Goal: Task Accomplishment & Management: Complete application form

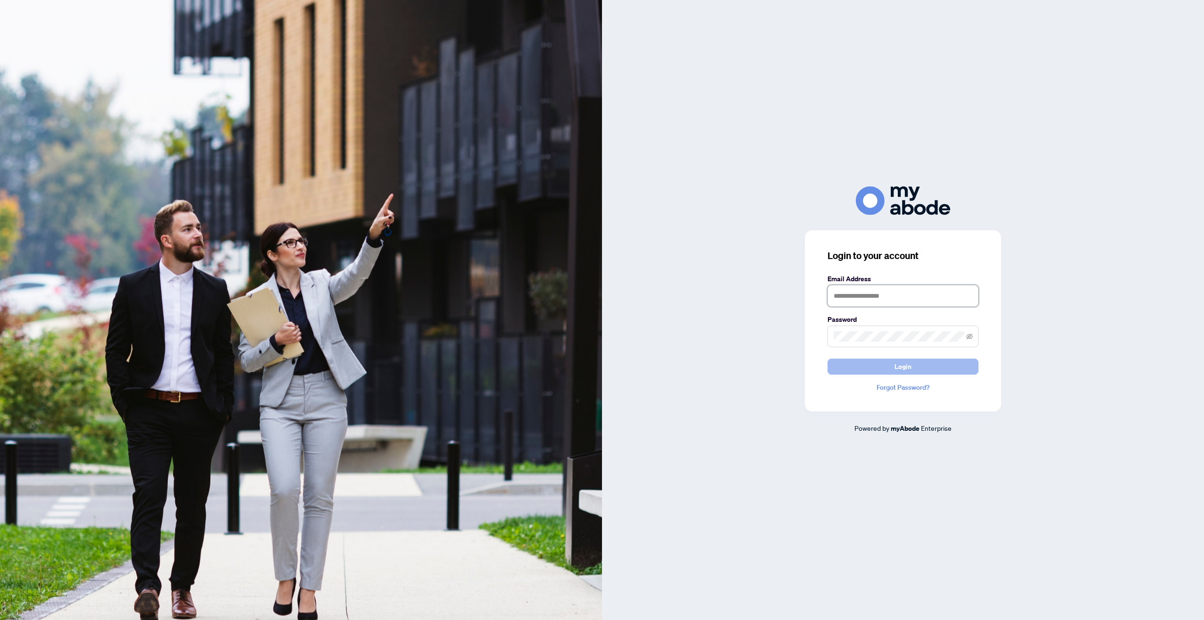
type input "**********"
click at [906, 370] on span "Login" at bounding box center [903, 366] width 17 height 15
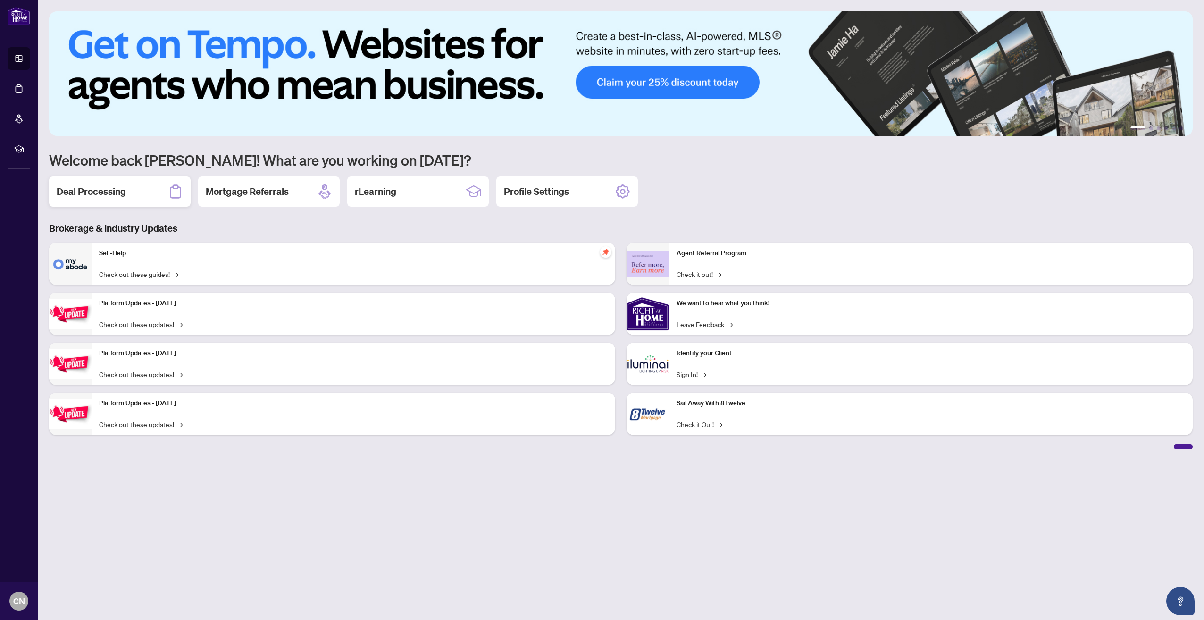
click at [116, 193] on h2 "Deal Processing" at bounding box center [91, 191] width 69 height 13
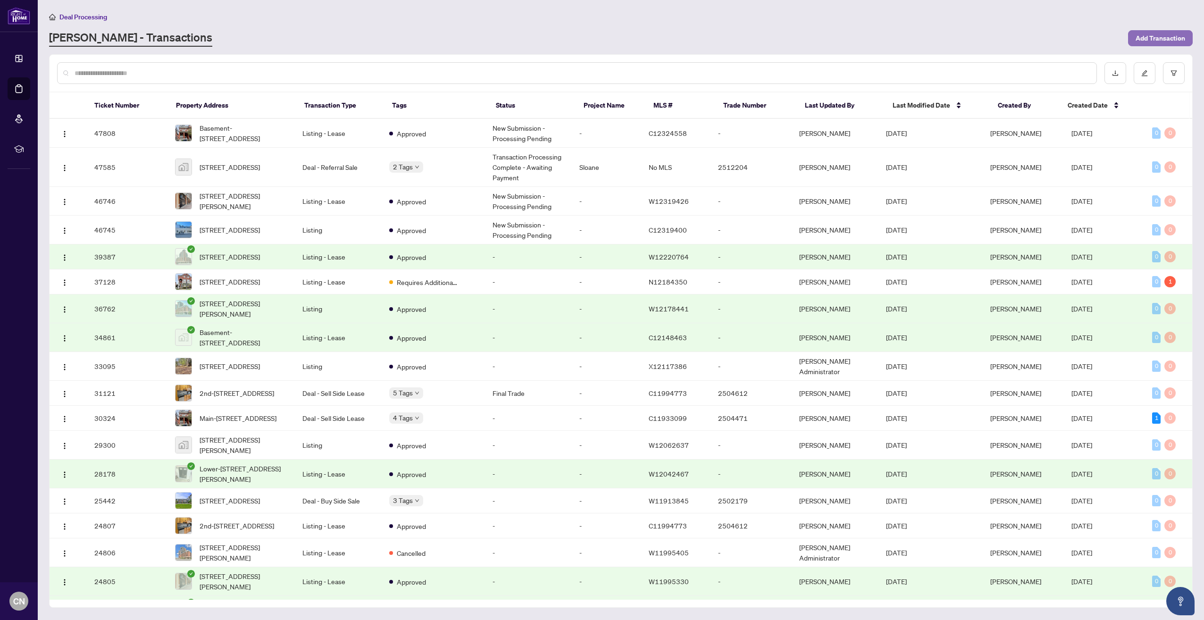
click at [1148, 35] on span "Add Transaction" at bounding box center [1161, 38] width 50 height 15
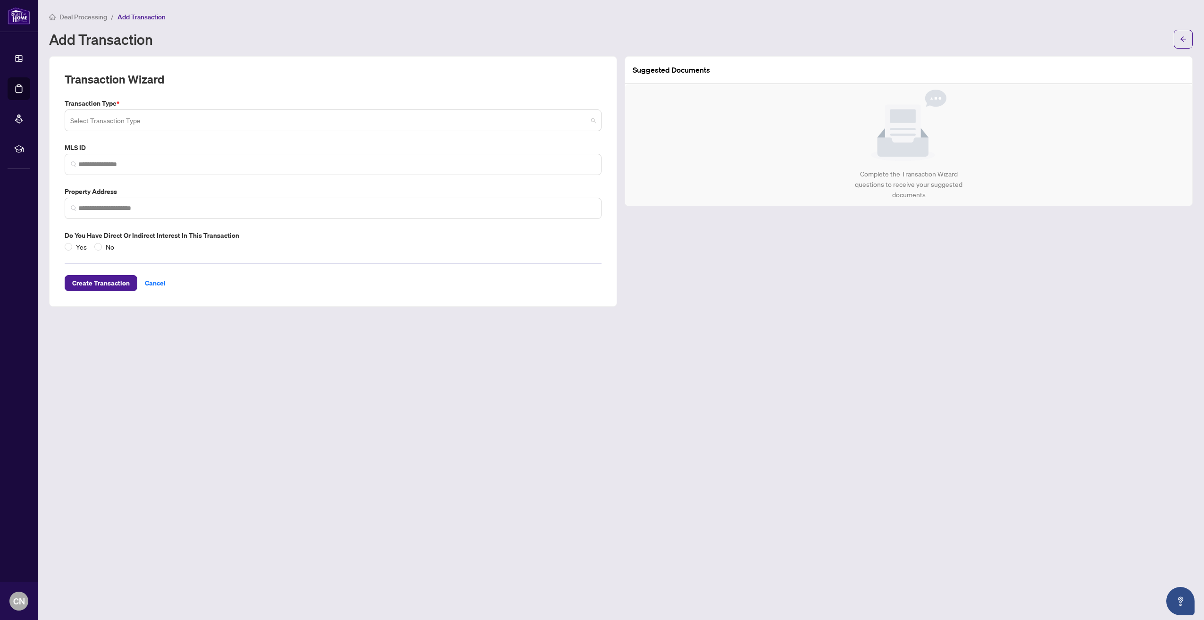
click at [563, 121] on input "search" at bounding box center [328, 121] width 517 height 21
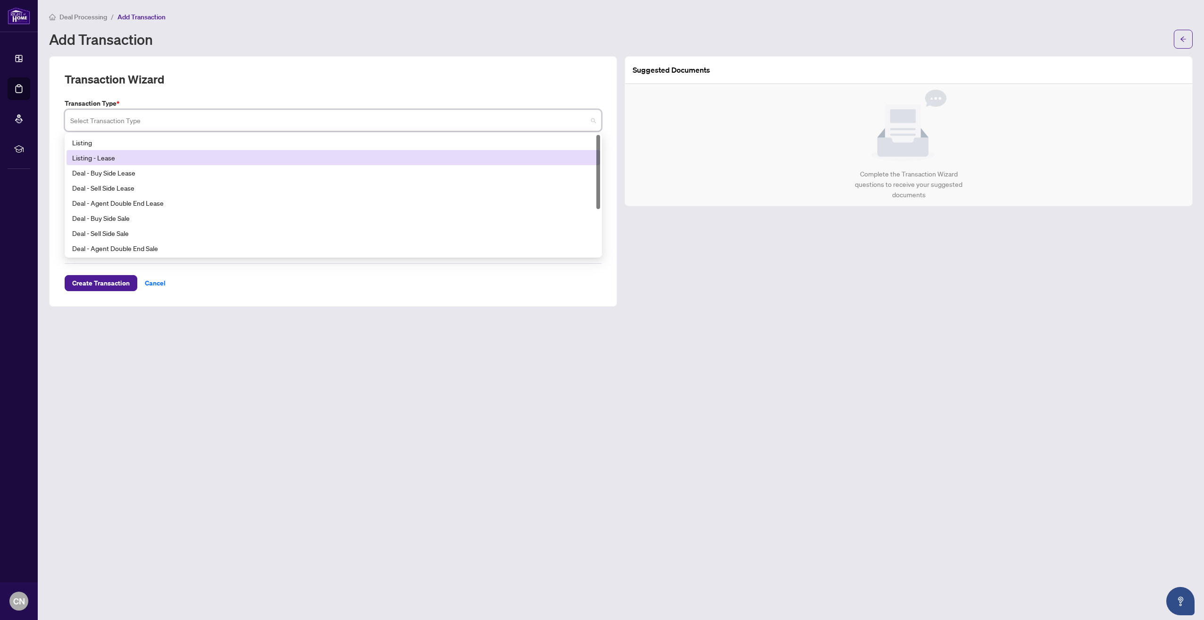
click at [110, 155] on div "Listing - Lease" at bounding box center [333, 157] width 522 height 10
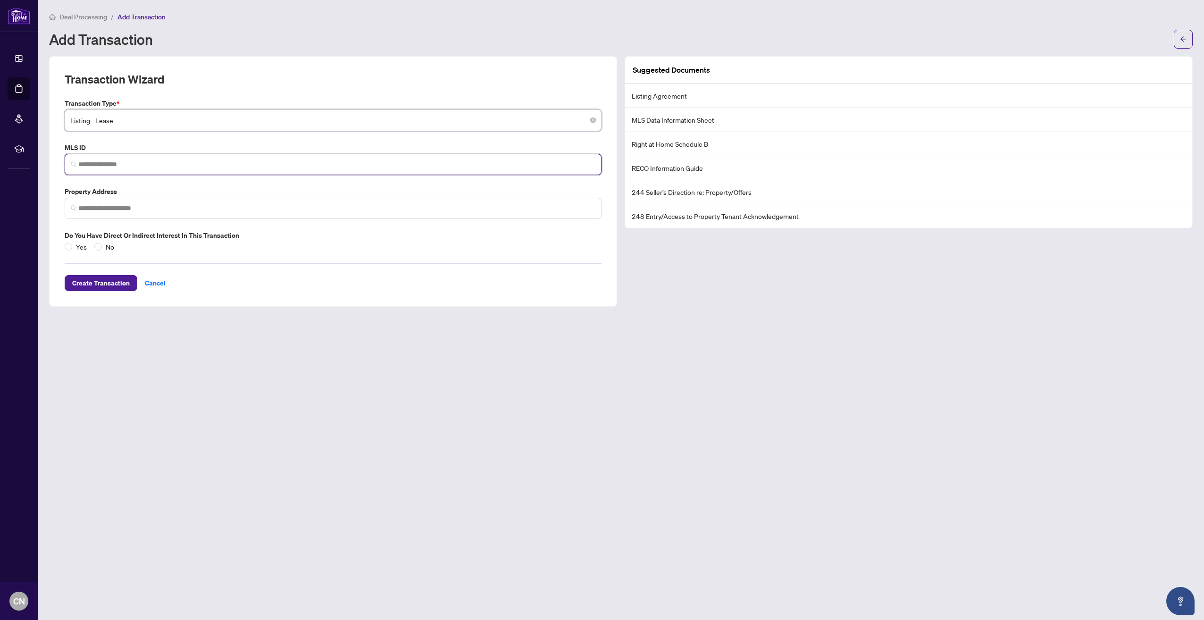
click at [156, 165] on input "search" at bounding box center [336, 164] width 517 height 10
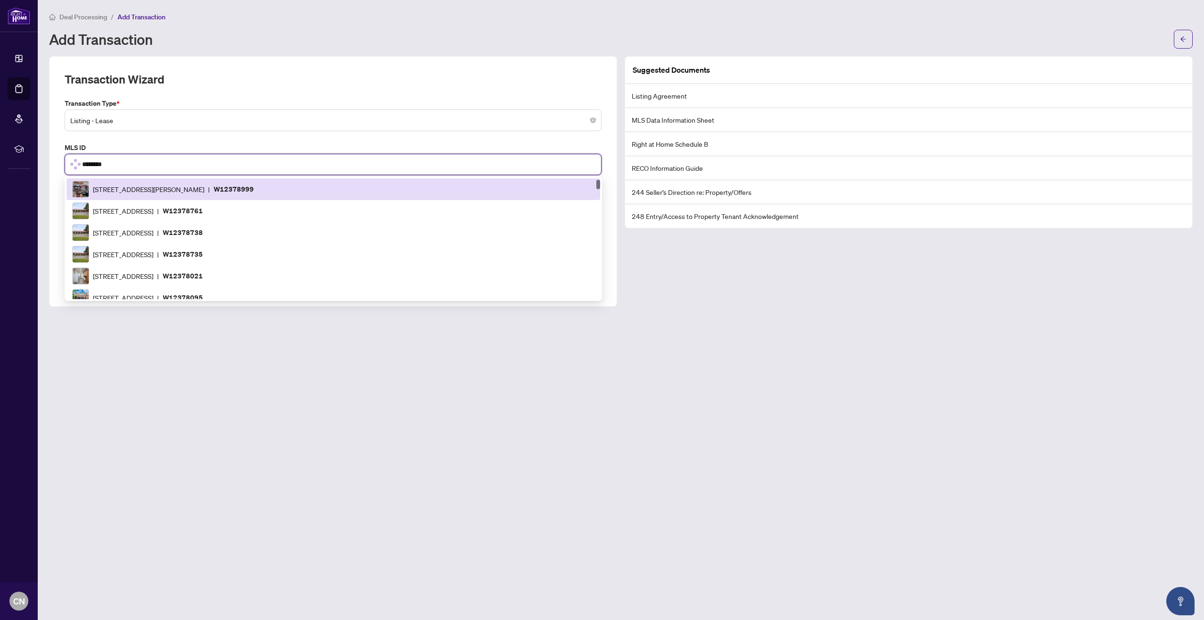
scroll to position [570, 0]
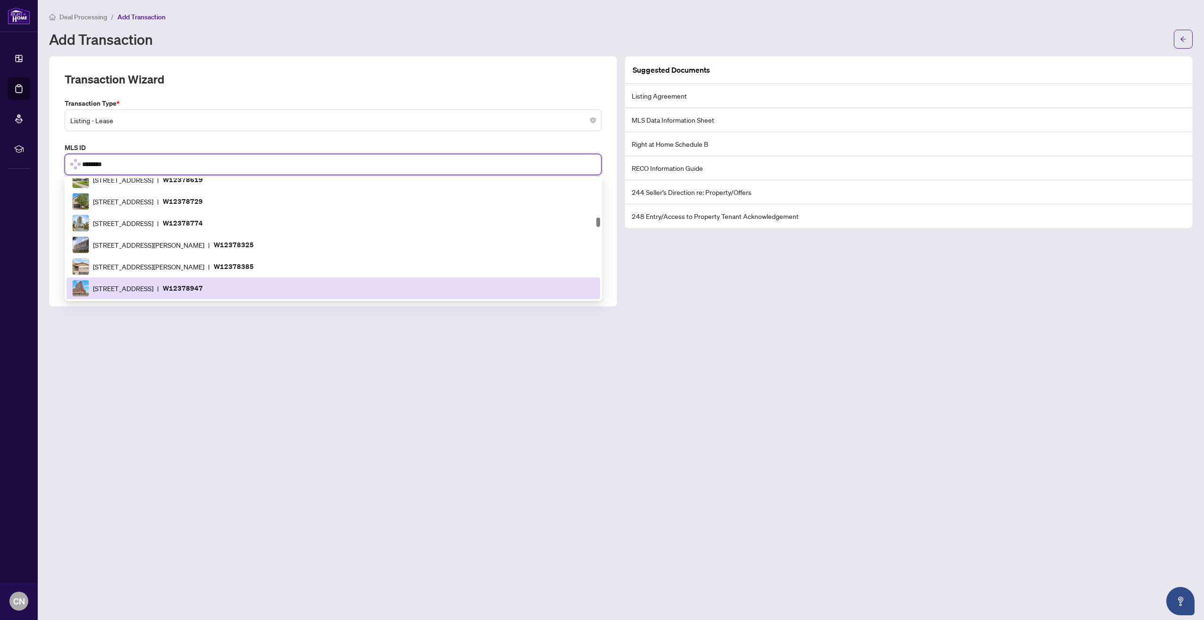
type input "*********"
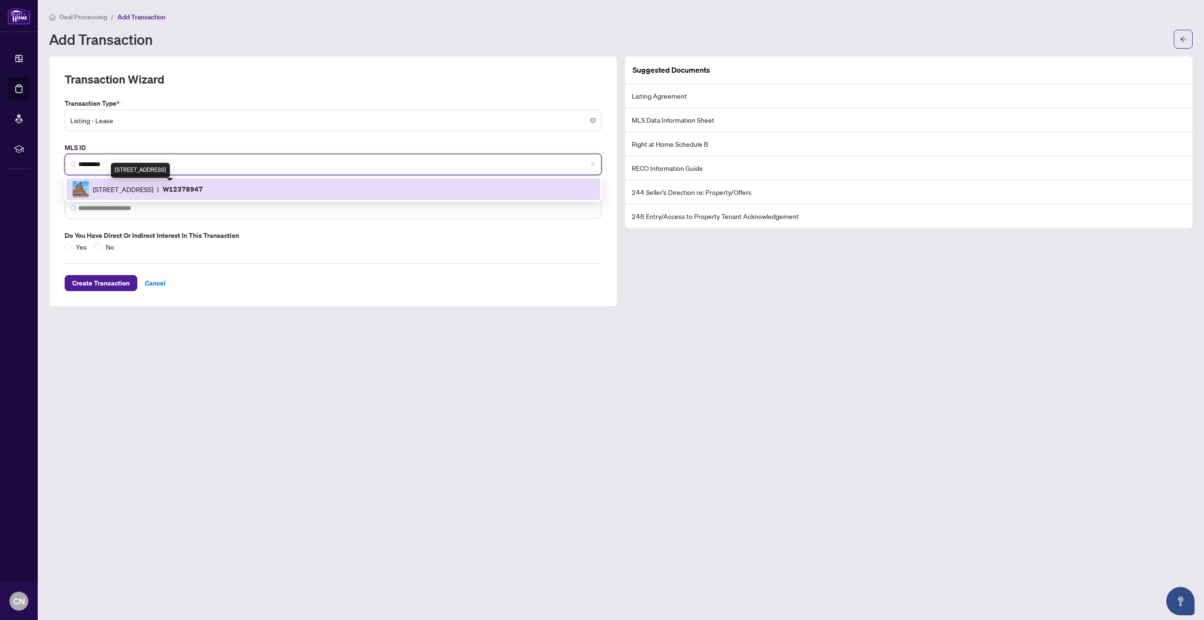
click at [153, 191] on span "[STREET_ADDRESS]" at bounding box center [123, 189] width 60 height 10
type input "**********"
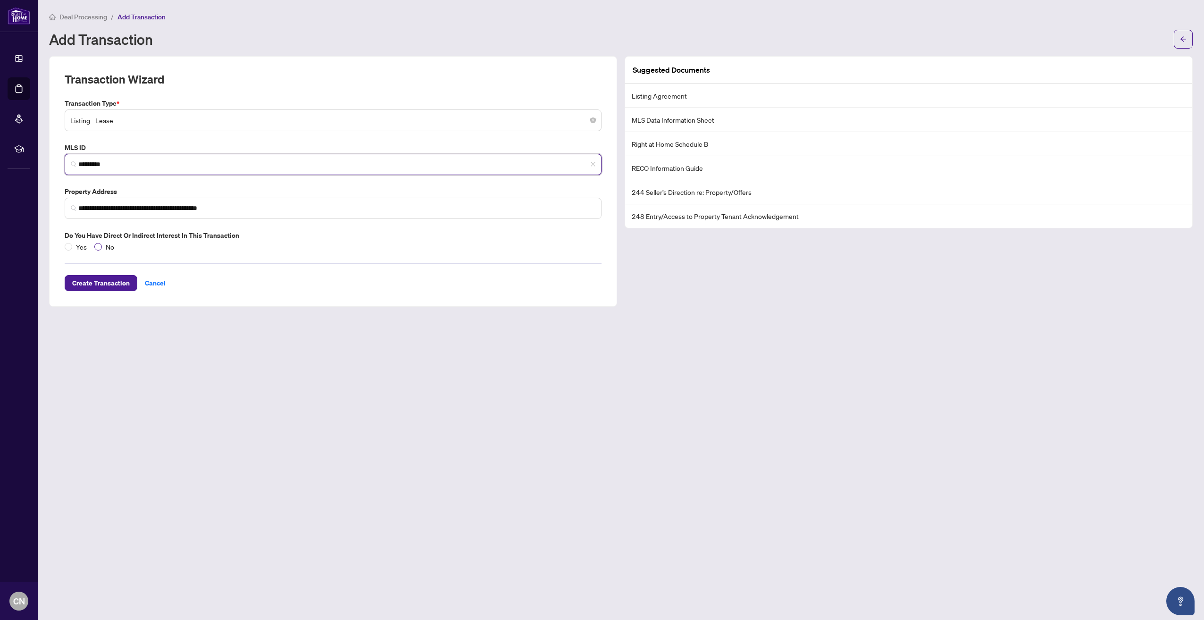
type input "*********"
click at [113, 278] on span "Create Transaction" at bounding box center [101, 283] width 58 height 15
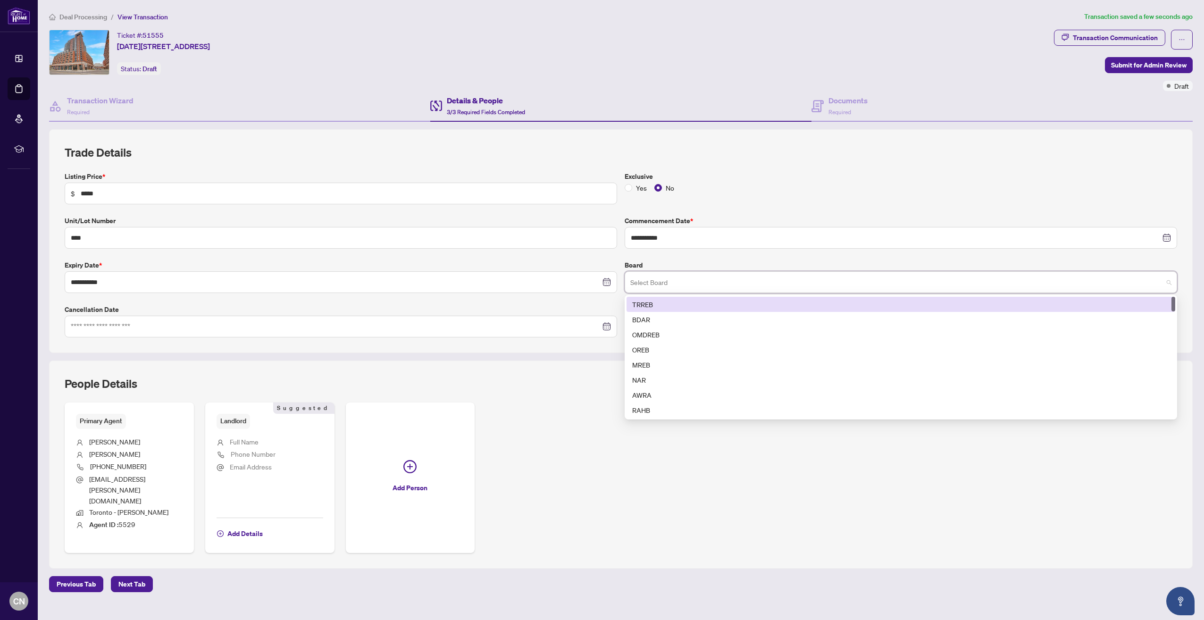
click at [643, 285] on input "search" at bounding box center [896, 283] width 533 height 21
click at [638, 302] on div "TRREB" at bounding box center [900, 304] width 537 height 10
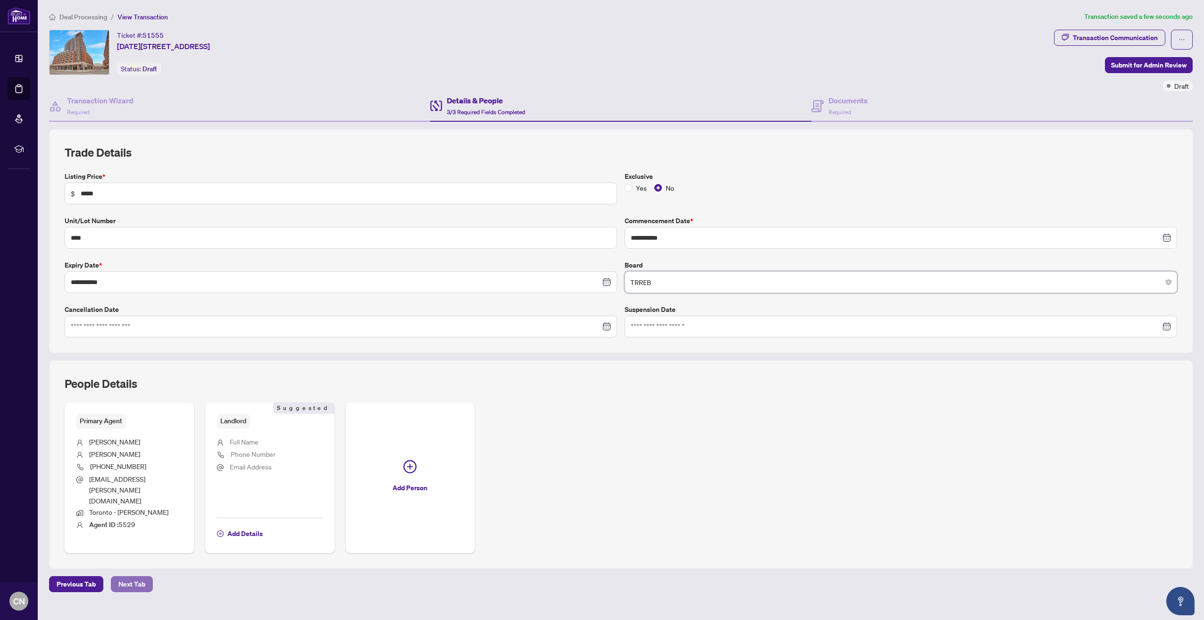
click at [131, 577] on span "Next Tab" at bounding box center [131, 584] width 27 height 15
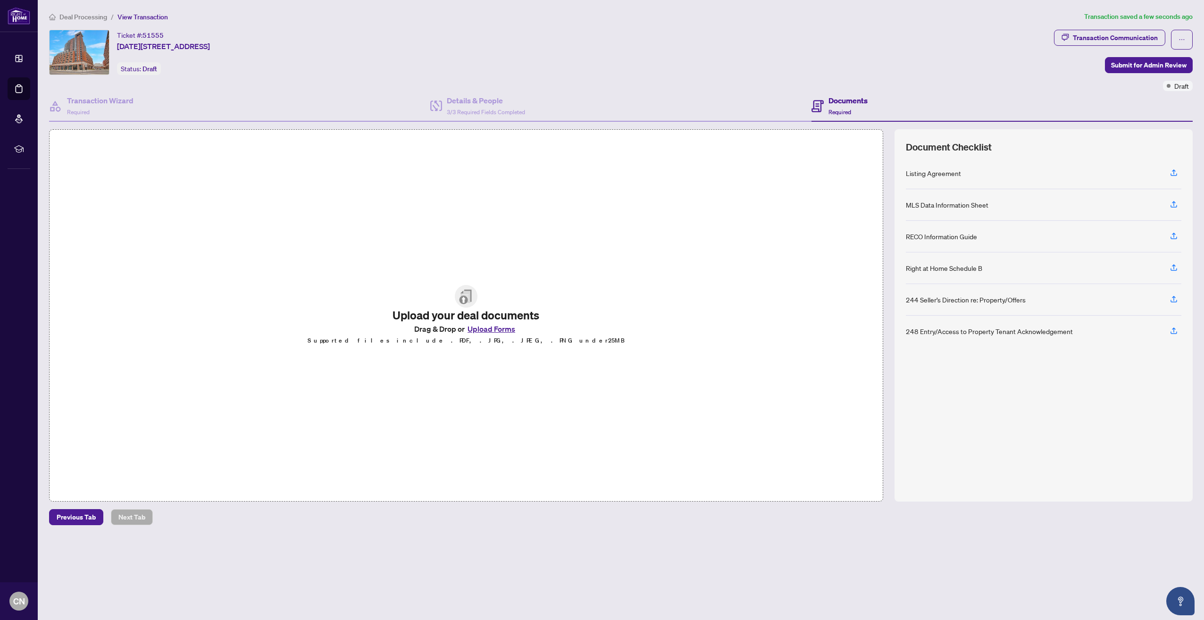
click at [487, 329] on button "Upload Forms" at bounding box center [491, 329] width 53 height 12
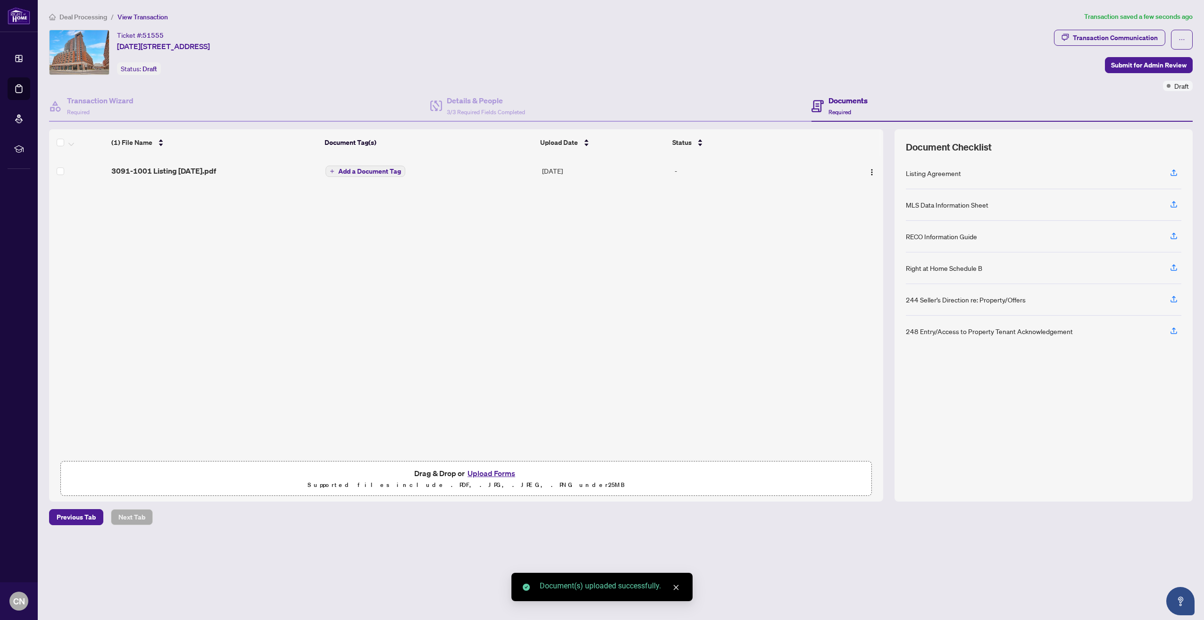
click at [370, 171] on span "Add a Document Tag" at bounding box center [369, 171] width 63 height 7
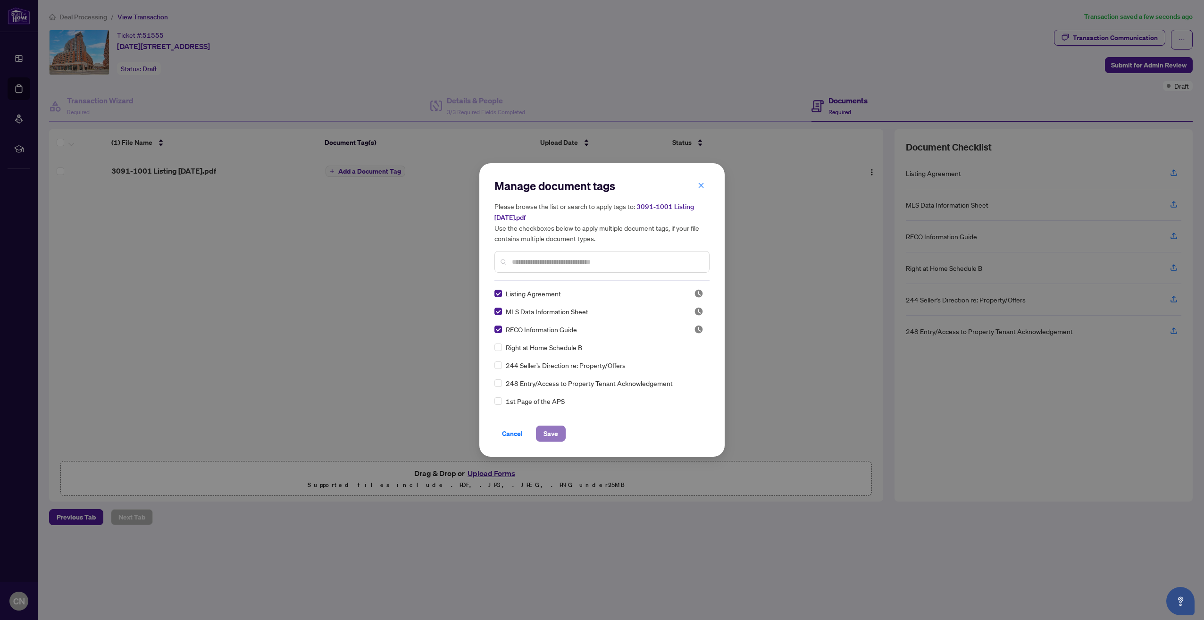
click at [544, 432] on span "Save" at bounding box center [551, 433] width 15 height 15
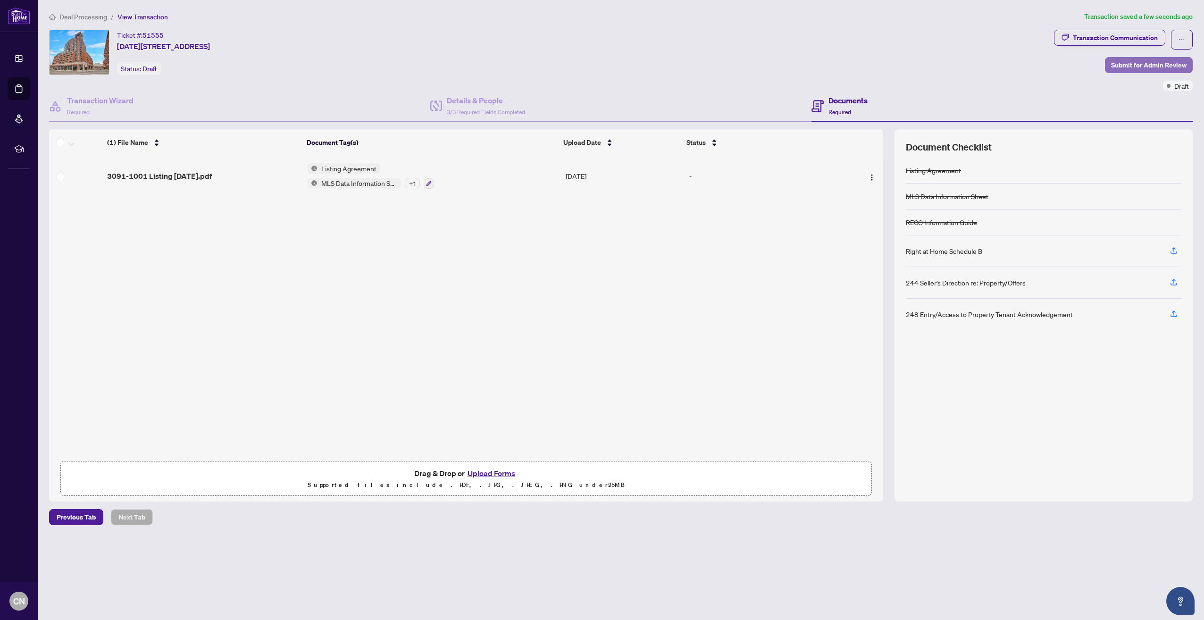
click at [1128, 64] on span "Submit for Admin Review" at bounding box center [1148, 65] width 75 height 15
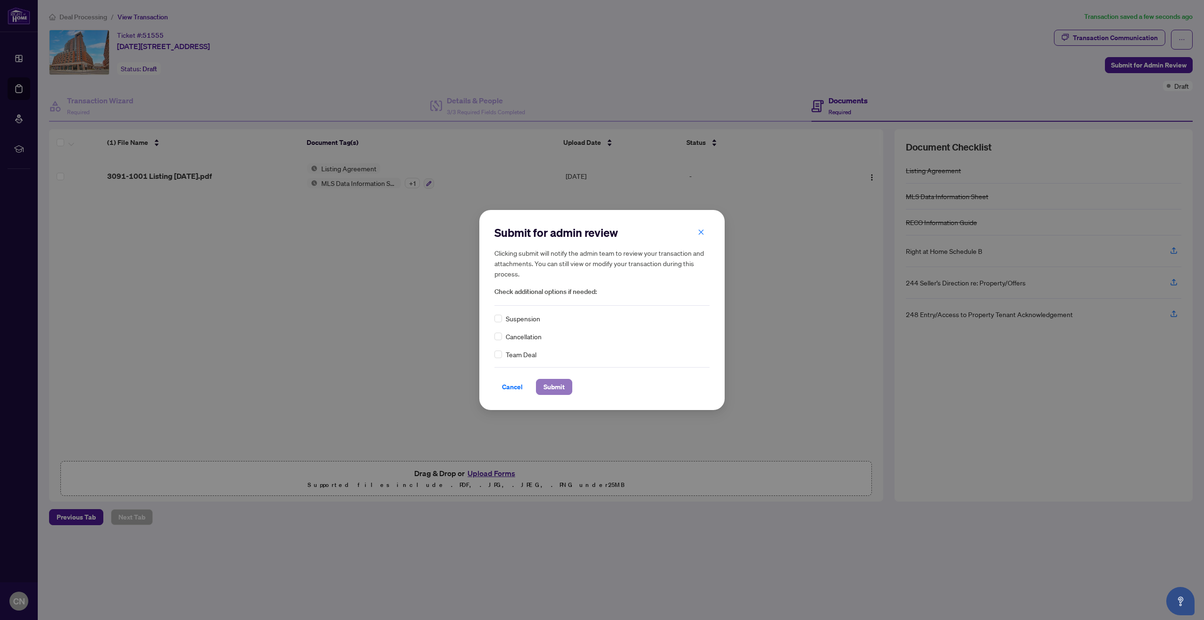
click at [555, 386] on span "Submit" at bounding box center [554, 386] width 21 height 15
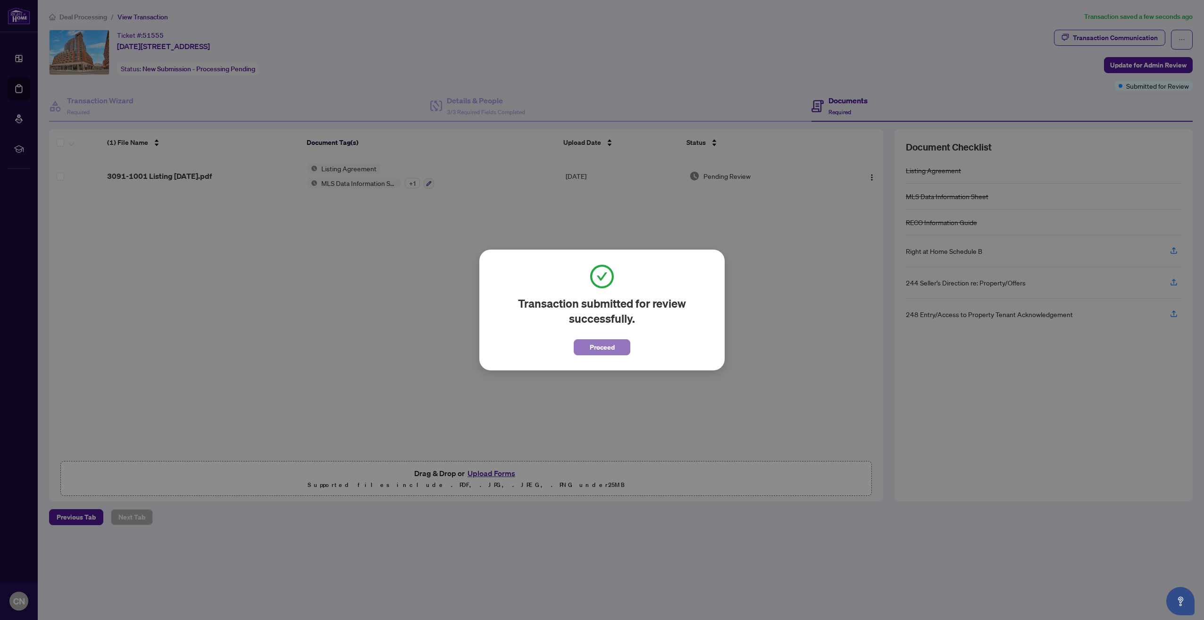
click at [605, 345] on span "Proceed" at bounding box center [602, 347] width 25 height 15
